Goal: Navigation & Orientation: Find specific page/section

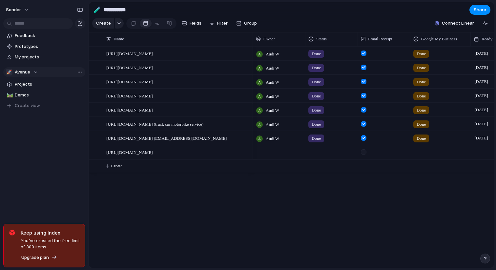
click at [31, 72] on div "🚀 Avenue" at bounding box center [22, 72] width 32 height 7
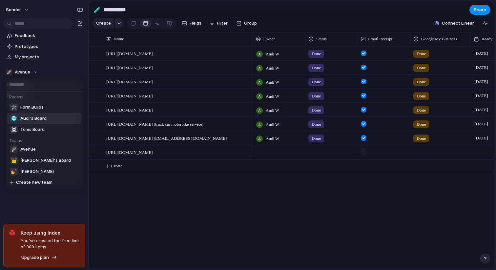
click at [39, 116] on span "Audi's Board" at bounding box center [33, 118] width 26 height 7
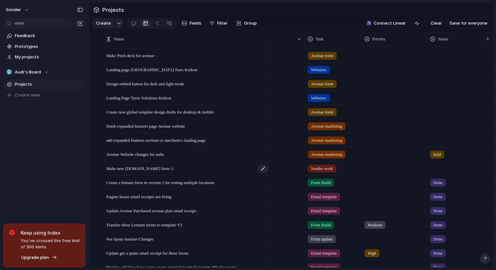
click at [167, 172] on div "Make new [DOMAIN_NAME] form :)" at bounding box center [187, 168] width 163 height 13
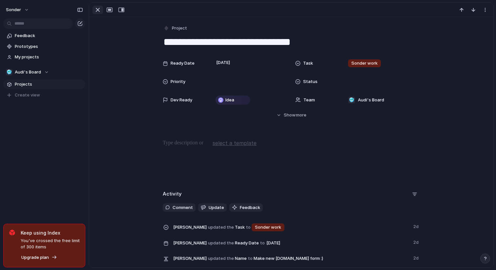
click at [96, 11] on div "button" at bounding box center [98, 10] width 8 height 8
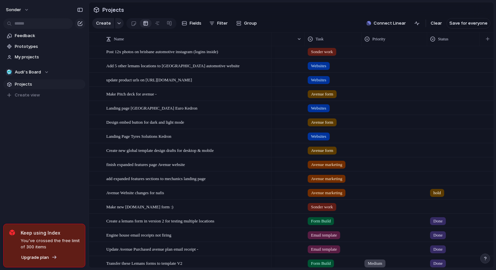
scroll to position [30, 0]
